Goal: Task Accomplishment & Management: Complete application form

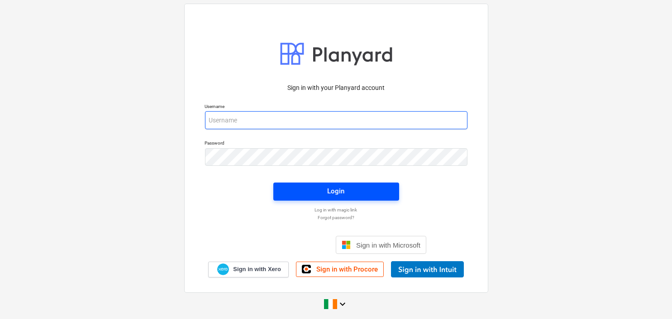
type input "[EMAIL_ADDRESS][DOMAIN_NAME]"
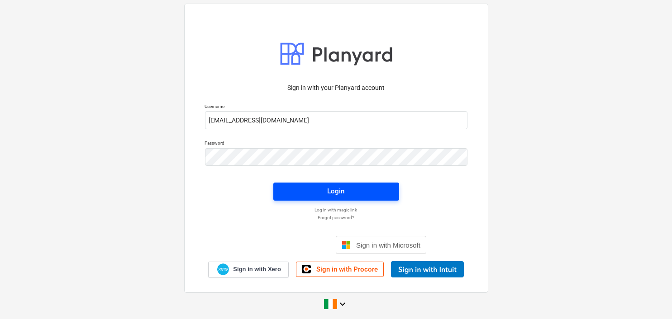
click at [337, 191] on div "Login" at bounding box center [336, 192] width 17 height 12
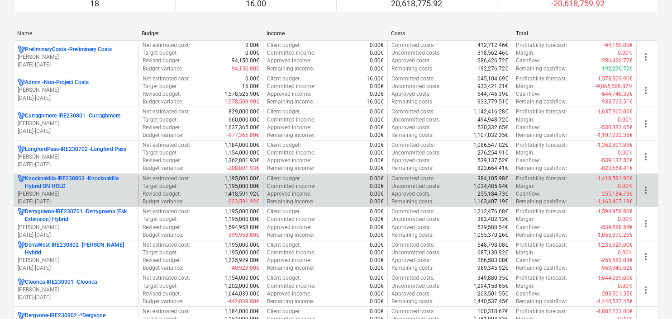
scroll to position [90, 0]
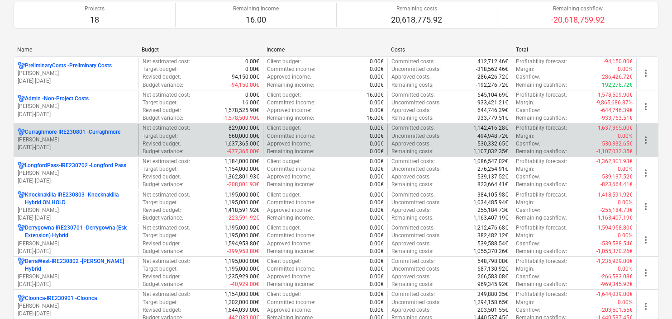
click at [88, 143] on p "[PERSON_NAME]" at bounding box center [76, 140] width 117 height 8
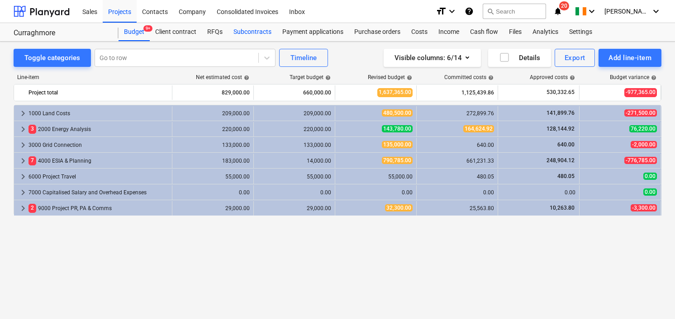
click at [248, 31] on div "Subcontracts" at bounding box center [252, 32] width 49 height 18
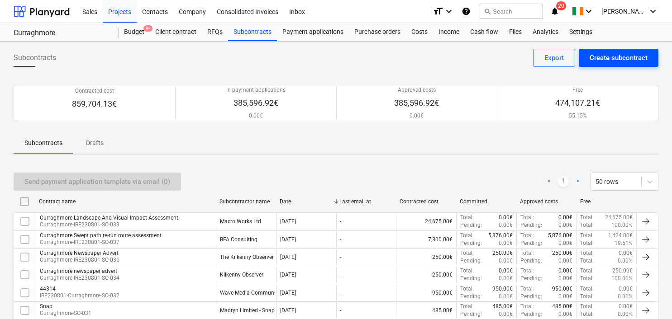
click at [620, 54] on div "Create subcontract" at bounding box center [619, 58] width 58 height 12
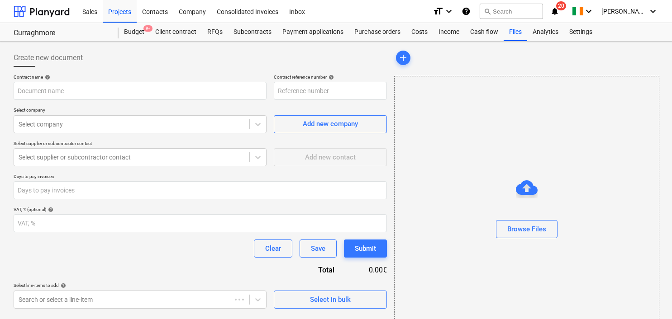
type input "Curraghmore-IRE230801-SO-040"
drag, startPoint x: 276, startPoint y: 91, endPoint x: 376, endPoint y: 91, distance: 99.1
click at [376, 91] on input "Curraghmore-IRE230801-SO-040" at bounding box center [330, 91] width 113 height 18
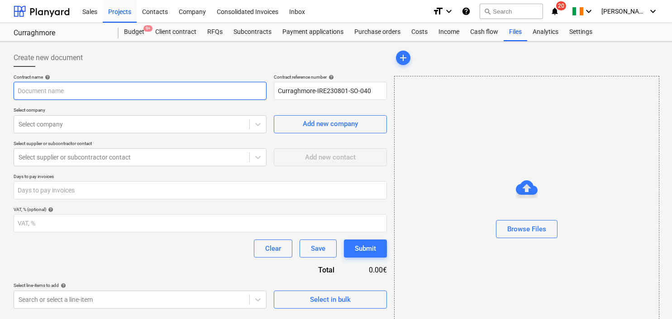
click at [66, 91] on input "text" at bounding box center [140, 91] width 253 height 18
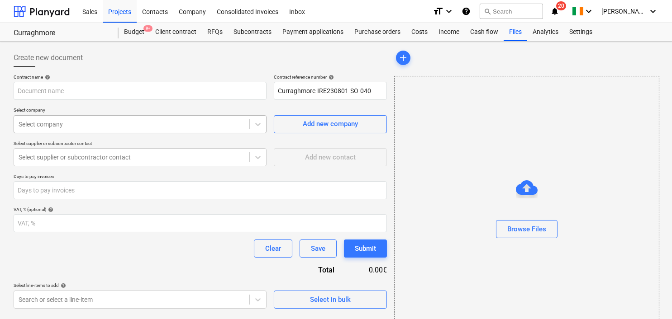
click at [71, 123] on div at bounding box center [132, 124] width 226 height 9
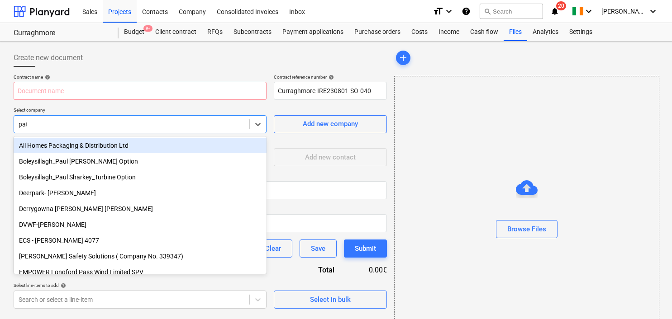
type input "pats"
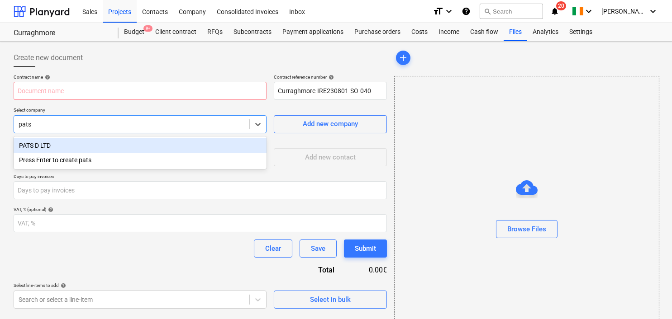
click at [55, 144] on div "PATS D LTD" at bounding box center [140, 145] width 253 height 14
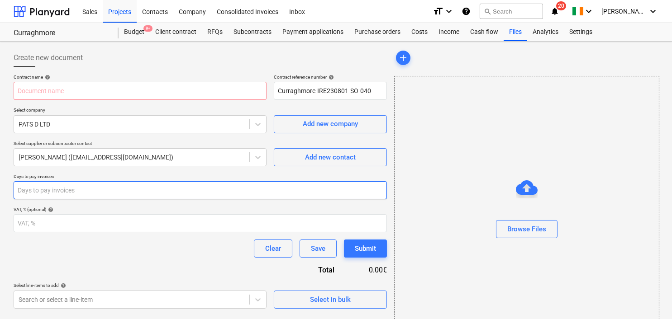
click at [89, 184] on input "number" at bounding box center [200, 190] width 373 height 18
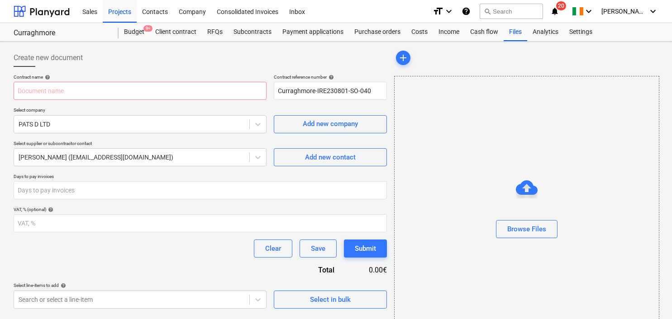
click at [99, 255] on div "Clear Save Submit" at bounding box center [200, 249] width 373 height 18
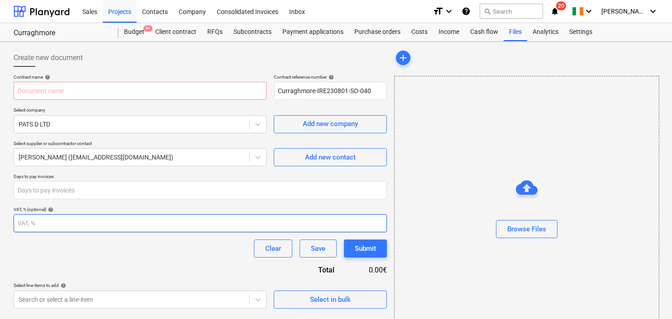
click at [31, 224] on input "number" at bounding box center [200, 223] width 373 height 18
type input "23"
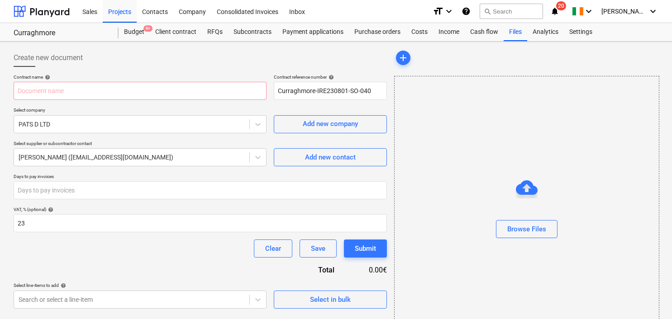
click at [69, 268] on div "Contract name help Contract reference number help Curraghmore-IRE230801-SO-040 …" at bounding box center [200, 191] width 373 height 235
drag, startPoint x: 119, startPoint y: 10, endPoint x: 129, endPoint y: 38, distance: 29.8
click at [119, 10] on div "Projects" at bounding box center [120, 11] width 34 height 23
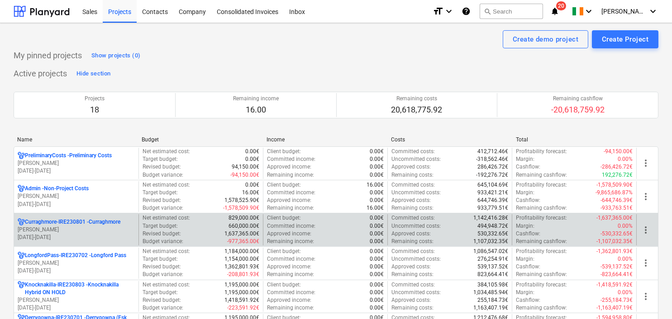
click at [104, 234] on p "[DATE] - [DATE]" at bounding box center [76, 238] width 117 height 8
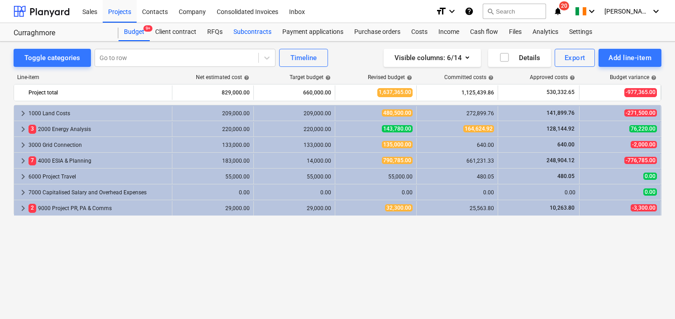
click at [251, 30] on div "Subcontracts" at bounding box center [252, 32] width 49 height 18
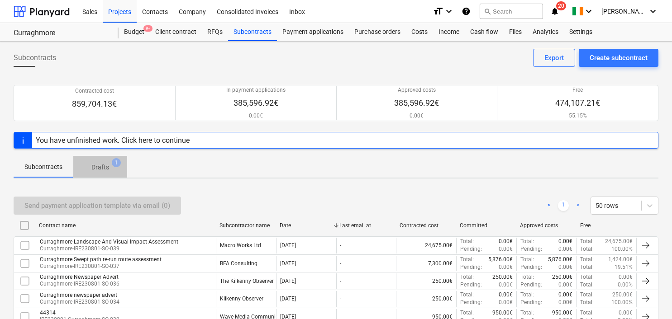
click at [103, 163] on p "Drafts" at bounding box center [100, 168] width 18 height 10
